Goal: Task Accomplishment & Management: Complete application form

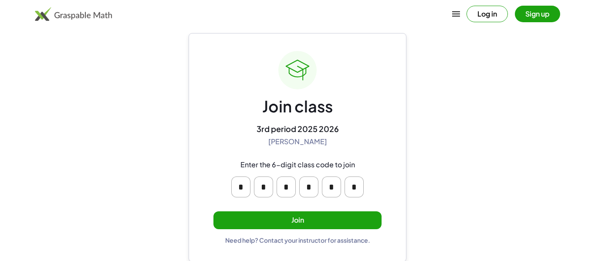
scroll to position [17, 0]
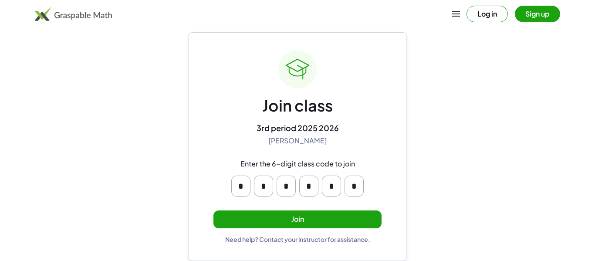
click at [255, 216] on button "Join" at bounding box center [297, 219] width 168 height 18
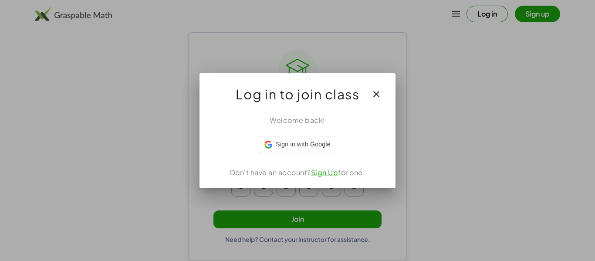
scroll to position [0, 0]
click at [377, 90] on icon "button" at bounding box center [376, 94] width 10 height 10
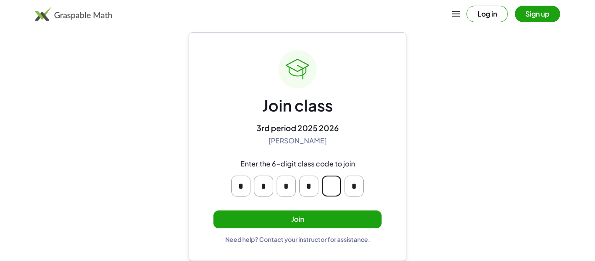
type input "*"
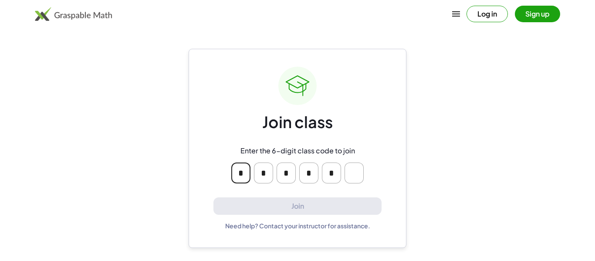
click at [280, 185] on div "* * * * *" at bounding box center [297, 173] width 139 height 28
click at [273, 178] on div "* * * * *" at bounding box center [297, 173] width 139 height 28
click at [354, 176] on input "Please enter OTP character 6" at bounding box center [353, 172] width 19 height 21
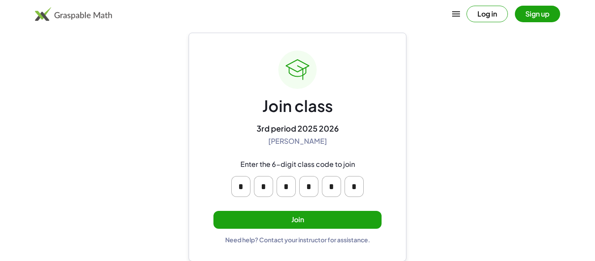
scroll to position [15, 0]
